Goal: Transaction & Acquisition: Purchase product/service

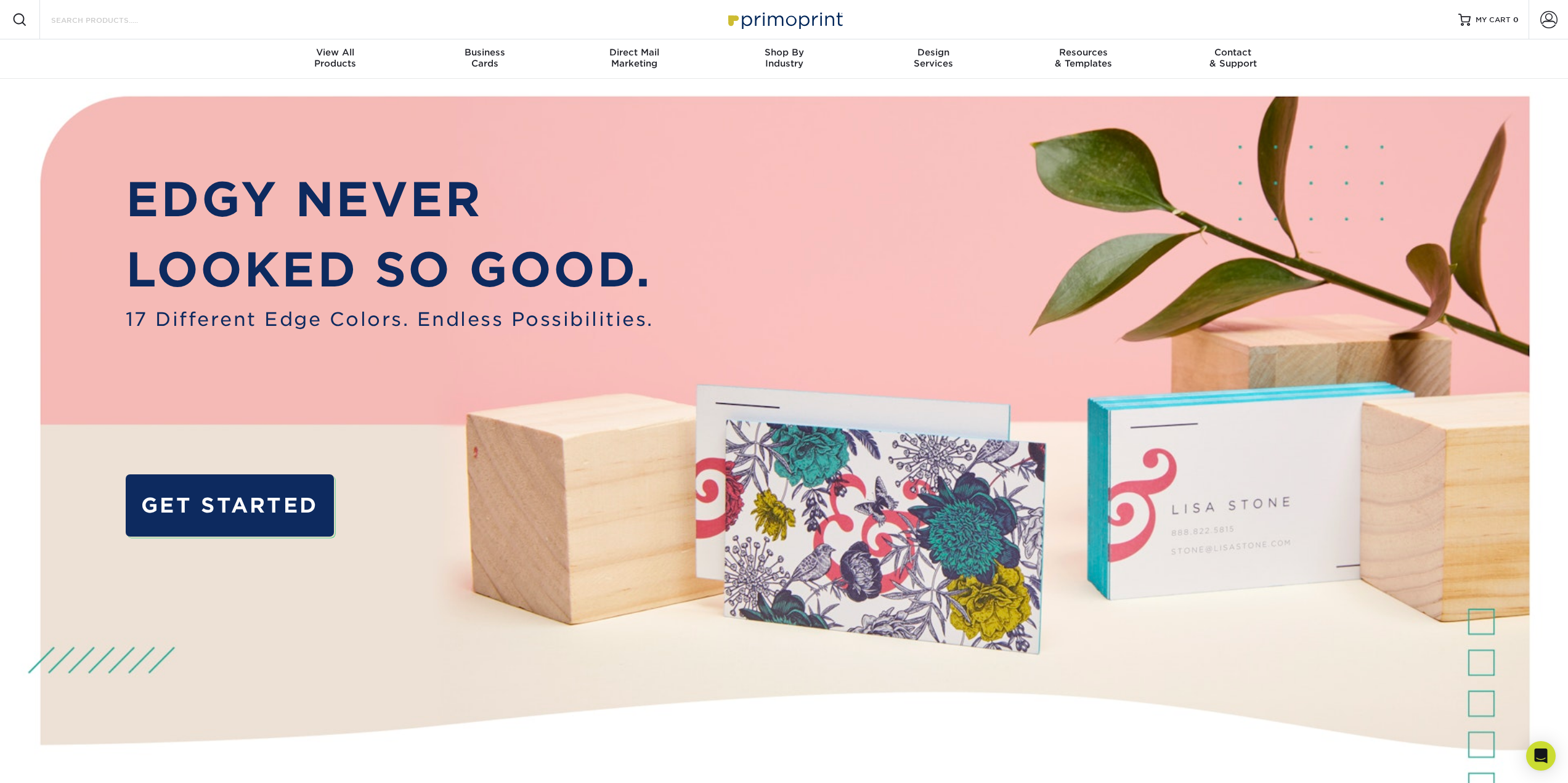
click at [105, 27] on input "Search Products" at bounding box center [109, 19] width 120 height 15
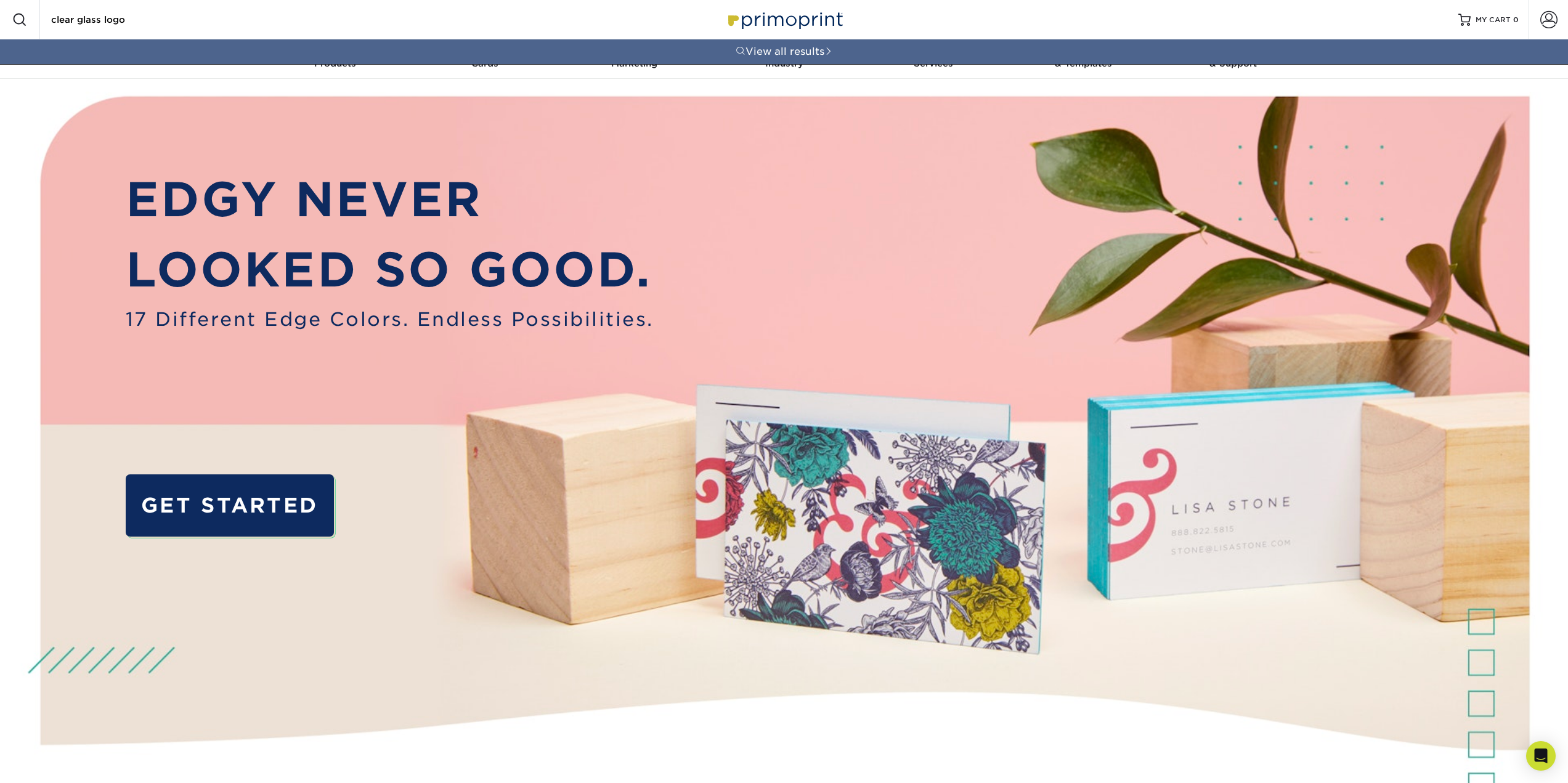
type input "clear glass logo"
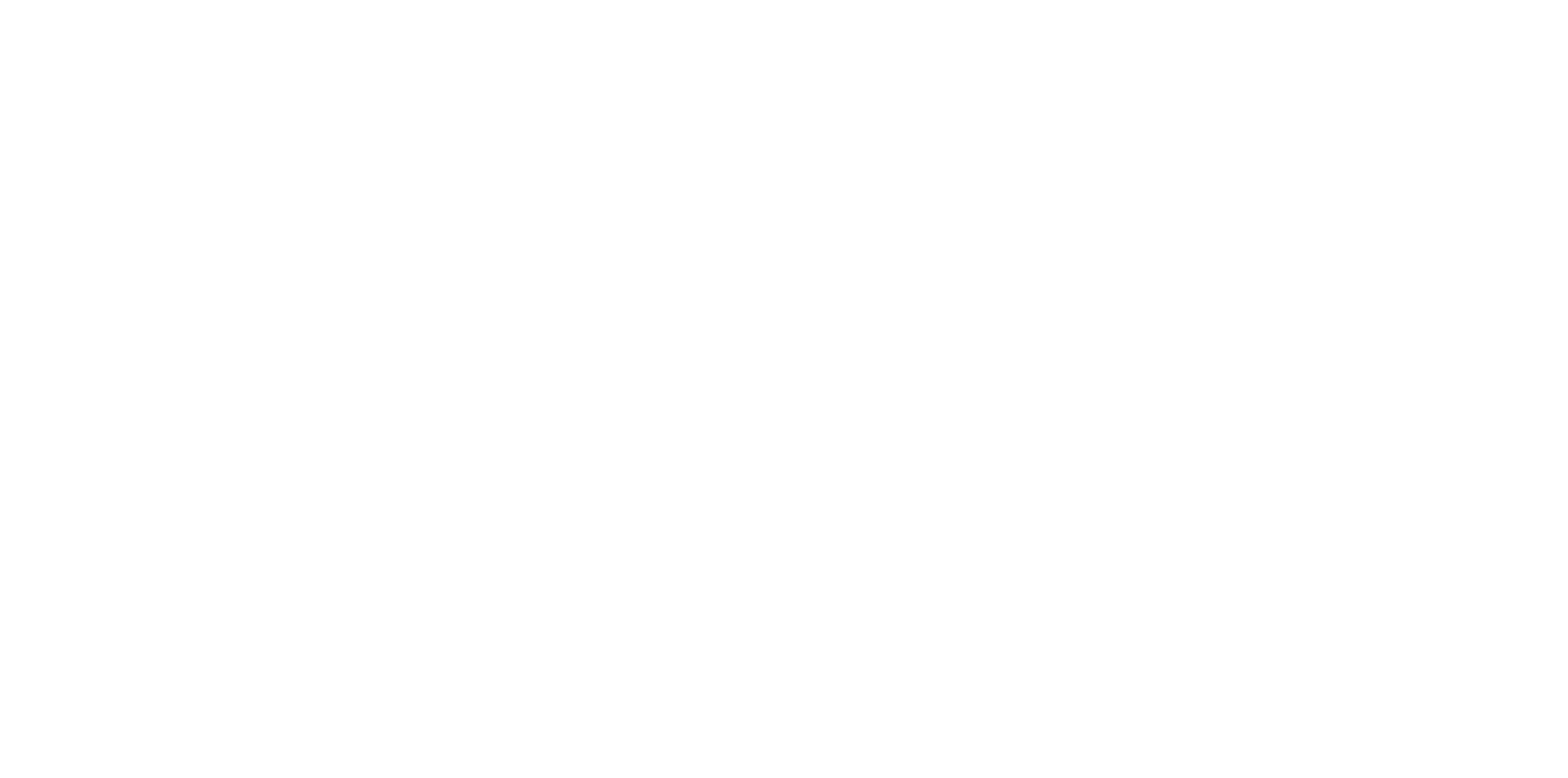
type input "clear glass logo"
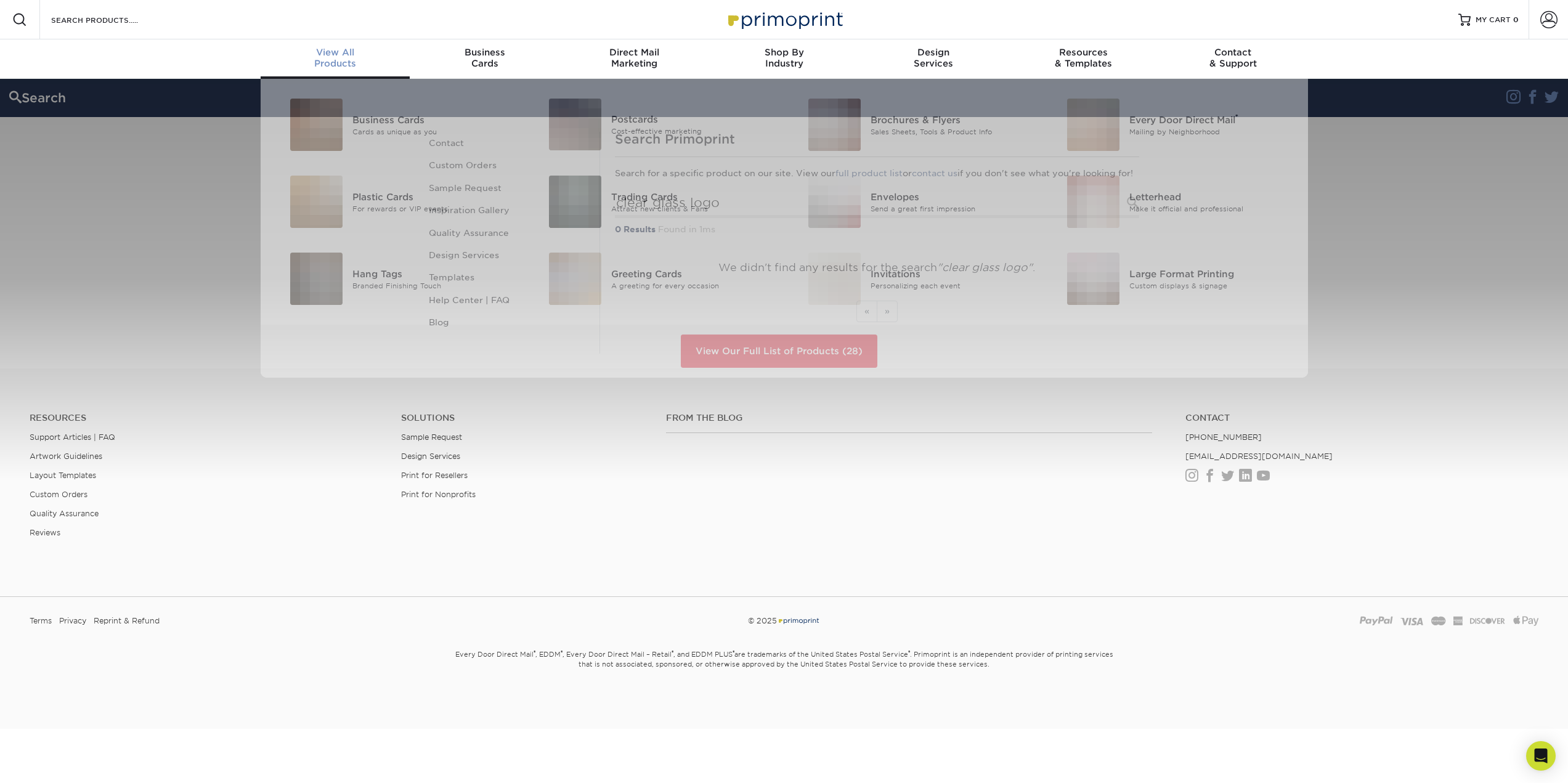
click at [340, 69] on div "View All Products" at bounding box center [335, 58] width 150 height 22
